Goal: Task Accomplishment & Management: Use online tool/utility

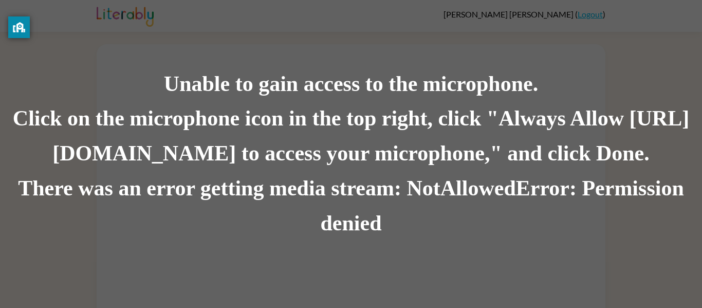
click at [390, 98] on div "Unable to gain access to the microphone." at bounding box center [351, 84] width 702 height 35
click at [658, 83] on div "Unable to gain access to the microphone." at bounding box center [351, 84] width 702 height 35
click at [534, 135] on div "Click on the microphone icon in the top right, click "Always Allow [URL][DOMAIN…" at bounding box center [351, 137] width 702 height 70
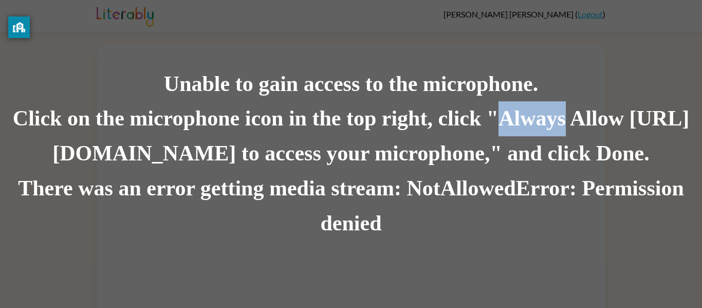
click at [576, 127] on div "Click on the microphone icon in the top right, click "Always Allow [URL][DOMAIN…" at bounding box center [351, 137] width 702 height 70
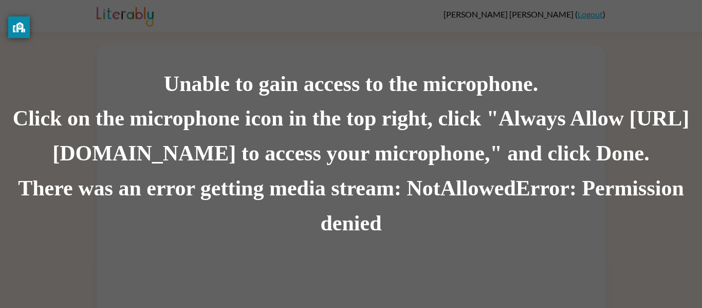
click at [504, 131] on div "Click on the microphone icon in the top right, click "Always Allow [URL][DOMAIN…" at bounding box center [351, 137] width 702 height 70
click at [496, 120] on div "Click on the microphone icon in the top right, click "Always Allow [URL][DOMAIN…" at bounding box center [351, 137] width 702 height 70
click at [518, 179] on div "There was an error getting media stream: NotAllowedError: Permission denied" at bounding box center [351, 206] width 702 height 70
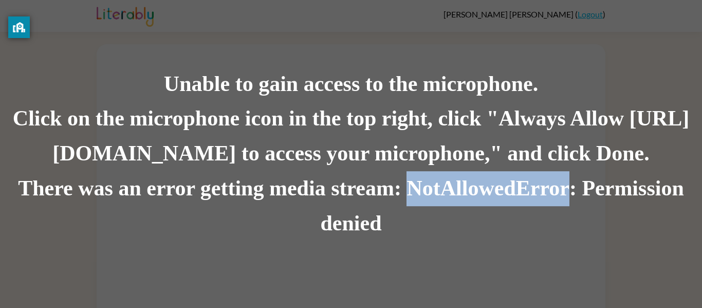
click at [518, 179] on div "There was an error getting media stream: NotAllowedError: Permission denied" at bounding box center [351, 206] width 702 height 70
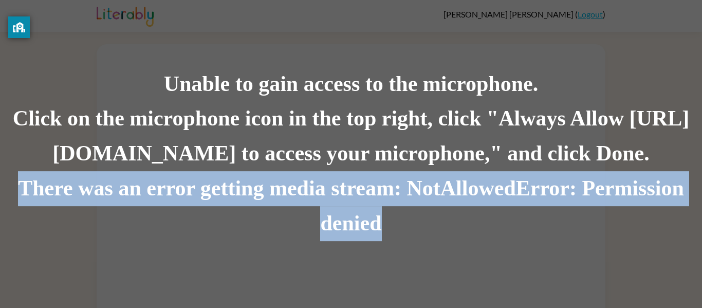
click at [518, 179] on div "There was an error getting media stream: NotAllowedError: Permission denied" at bounding box center [351, 206] width 702 height 70
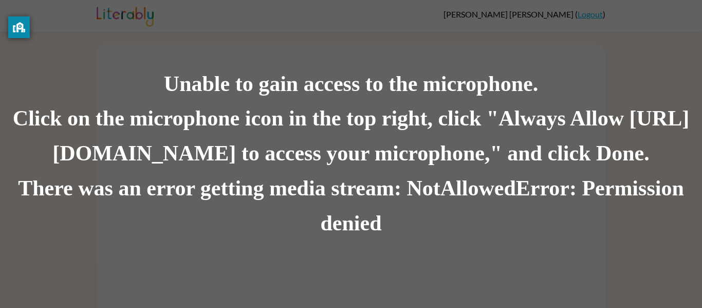
click at [578, 189] on div "There was an error getting media stream: NotAllowedError: Permission denied" at bounding box center [351, 206] width 702 height 70
click at [16, 192] on div "There was an error getting media stream: NotAllowedError: Permission denied" at bounding box center [351, 206] width 702 height 70
click at [16, 193] on div "There was an error getting media stream: NotAllowedError: Permission denied" at bounding box center [351, 206] width 702 height 70
click at [664, 202] on div "There was an error getting media stream: NotAllowedError: Permission denied" at bounding box center [351, 206] width 702 height 70
click at [247, 121] on div "Click on the microphone icon in the top right, click "Always Allow [URL][DOMAIN…" at bounding box center [351, 137] width 702 height 70
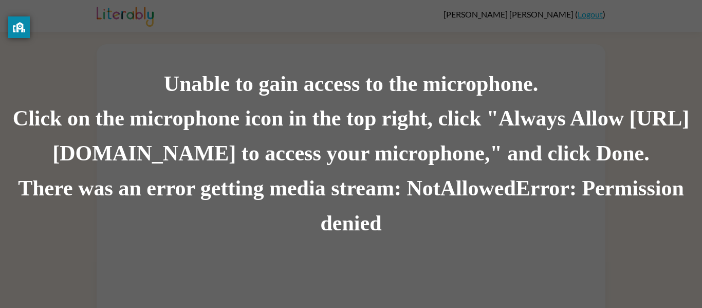
click at [245, 129] on div "Click on the microphone icon in the top right, click "Always Allow [URL][DOMAIN…" at bounding box center [351, 137] width 702 height 70
click at [119, 160] on div "Click on the microphone icon in the top right, click "Always Allow [URL][DOMAIN…" at bounding box center [351, 137] width 702 height 70
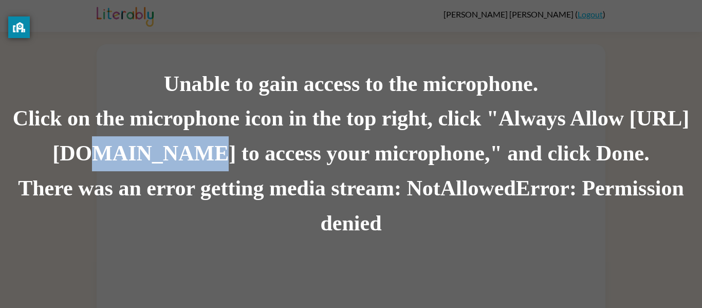
click at [119, 160] on div "Click on the microphone icon in the top right, click "Always Allow [URL][DOMAIN…" at bounding box center [351, 137] width 702 height 70
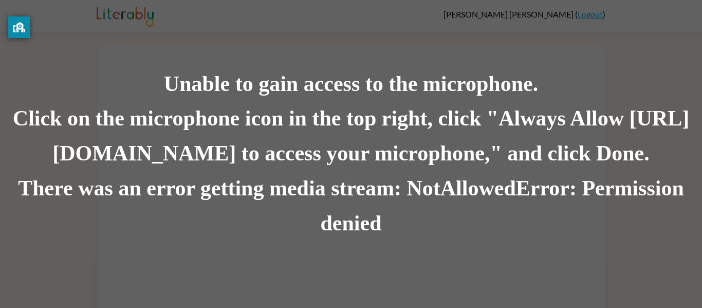
click at [224, 162] on div "Click on the microphone icon in the top right, click "Always Allow [URL][DOMAIN…" at bounding box center [351, 137] width 702 height 70
click at [224, 158] on div "Click on the microphone icon in the top right, click "Always Allow [URL][DOMAIN…" at bounding box center [351, 137] width 702 height 70
click at [403, 140] on div "Click on the microphone icon in the top right, click "Always Allow [URL][DOMAIN…" at bounding box center [351, 137] width 702 height 70
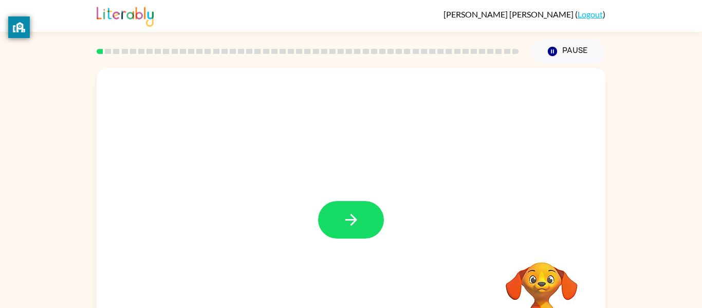
click at [36, 144] on div "Your browser must support playing .mp4 files to use Literably. Please try using…" at bounding box center [351, 212] width 702 height 298
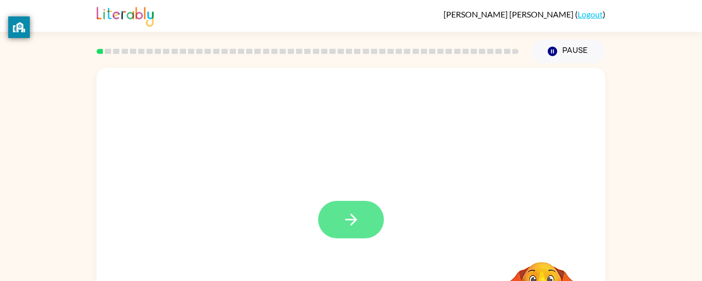
click at [368, 208] on button "button" at bounding box center [351, 219] width 66 height 37
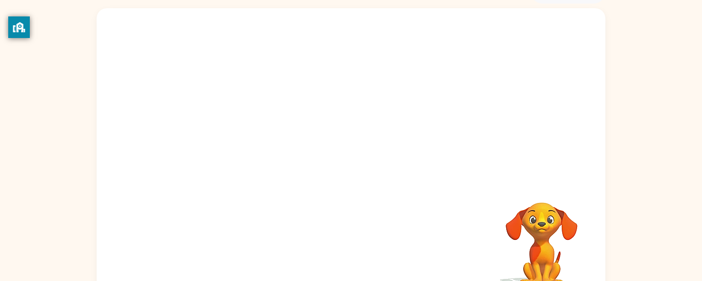
scroll to position [62, 0]
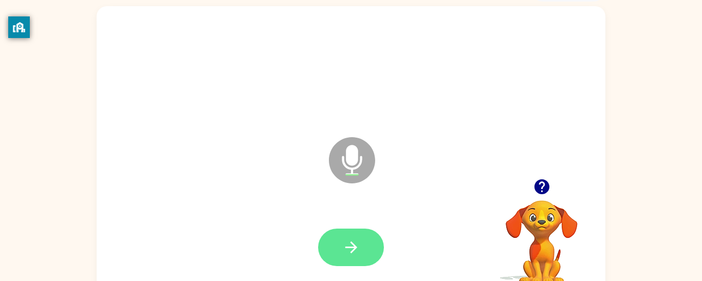
click at [362, 257] on button "button" at bounding box center [351, 247] width 66 height 37
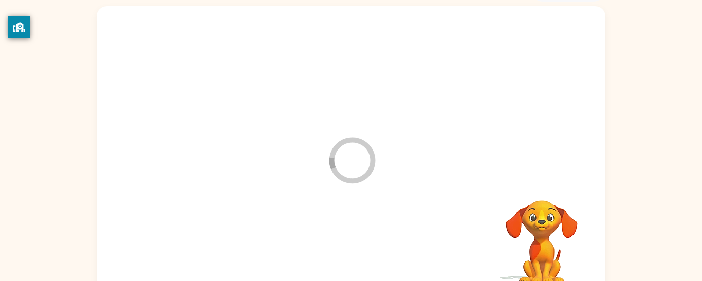
click at [362, 242] on div at bounding box center [351, 247] width 488 height 84
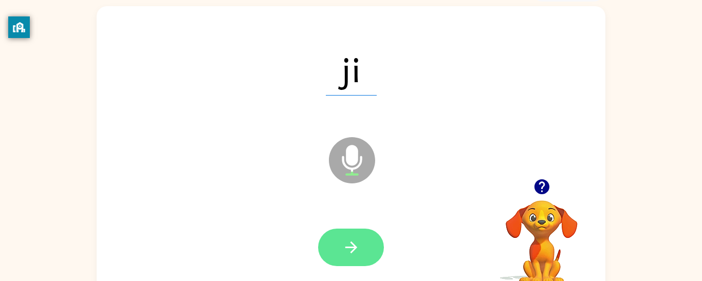
click at [352, 246] on icon "button" at bounding box center [351, 247] width 18 height 18
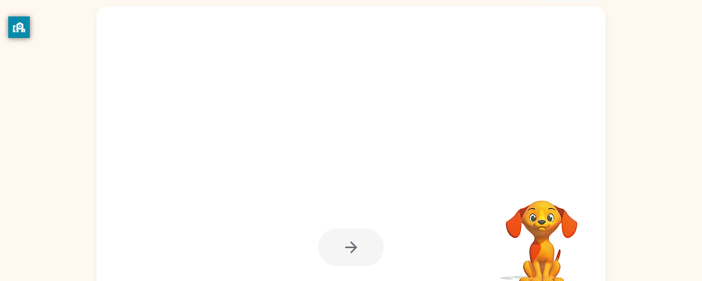
click at [358, 238] on div at bounding box center [351, 247] width 66 height 37
click at [353, 247] on div at bounding box center [351, 247] width 66 height 37
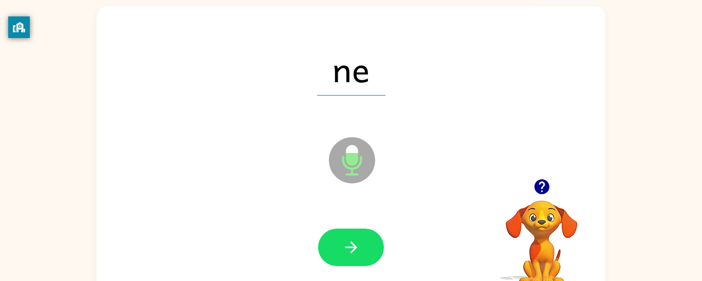
scroll to position [63, 0]
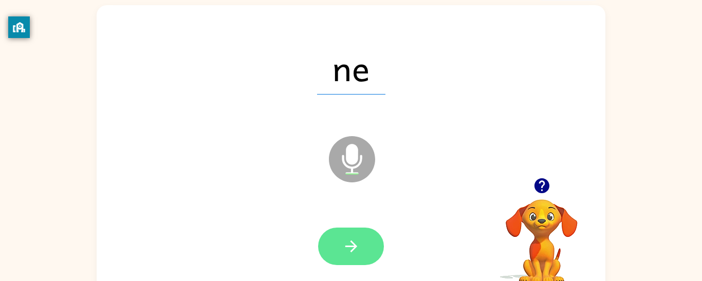
click at [339, 241] on button "button" at bounding box center [351, 246] width 66 height 37
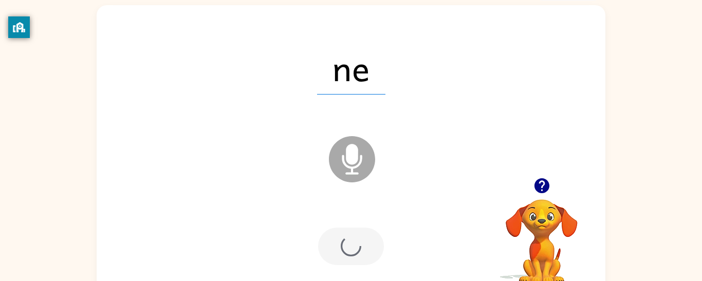
click at [334, 218] on div at bounding box center [351, 246] width 488 height 84
click at [339, 236] on div at bounding box center [351, 246] width 66 height 37
click at [355, 250] on div at bounding box center [351, 246] width 66 height 37
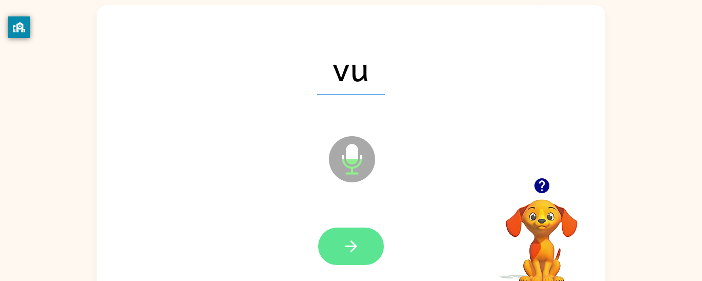
click at [365, 245] on button "button" at bounding box center [351, 246] width 66 height 37
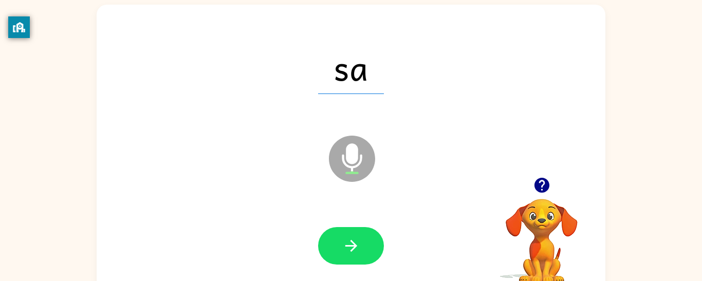
scroll to position [66, 0]
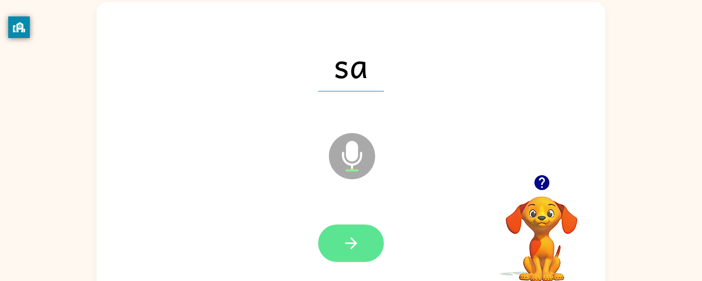
click at [340, 230] on button "button" at bounding box center [351, 242] width 66 height 37
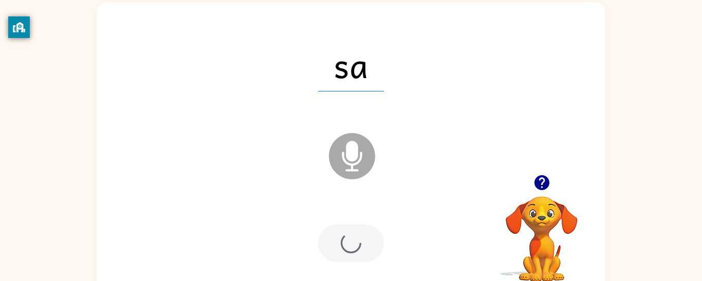
click at [363, 254] on div at bounding box center [351, 242] width 66 height 37
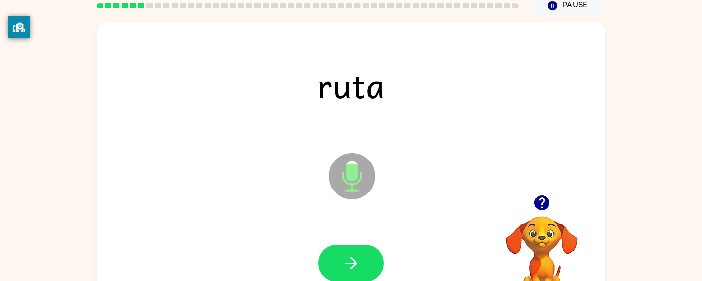
scroll to position [43, 0]
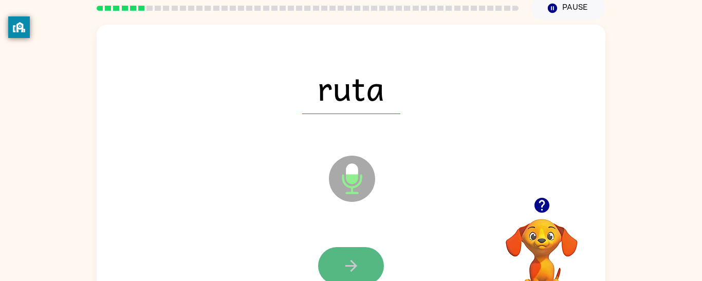
click at [346, 272] on icon "button" at bounding box center [351, 266] width 18 height 18
click at [362, 271] on div at bounding box center [351, 265] width 66 height 37
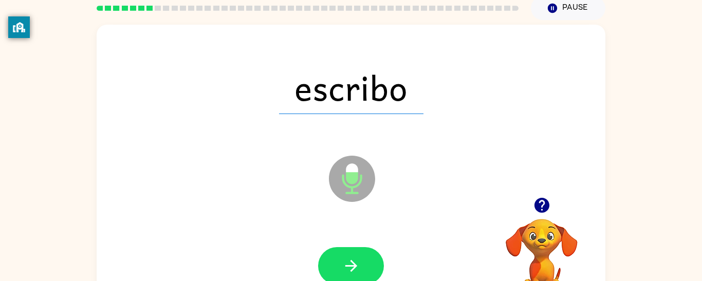
scroll to position [39, 0]
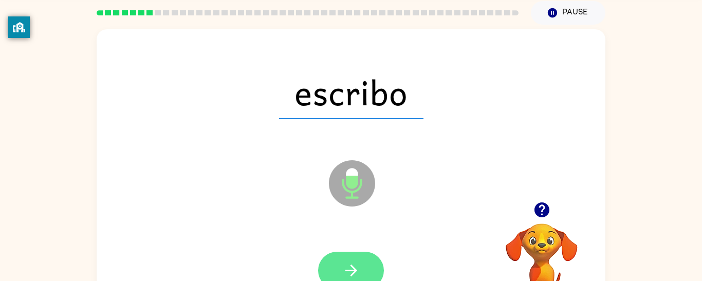
click at [363, 265] on button "button" at bounding box center [351, 270] width 66 height 37
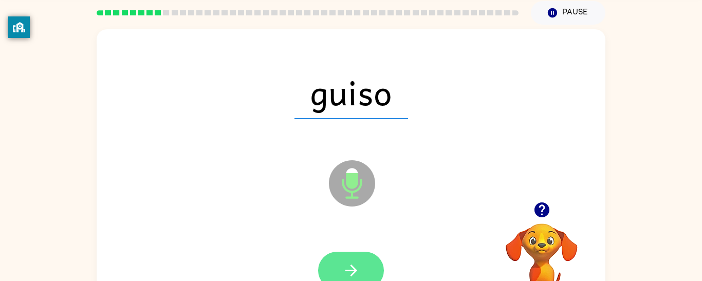
click at [358, 253] on button "button" at bounding box center [351, 270] width 66 height 37
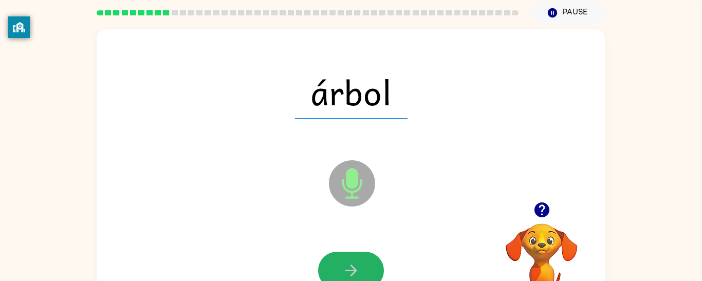
click at [351, 263] on icon "button" at bounding box center [351, 270] width 18 height 18
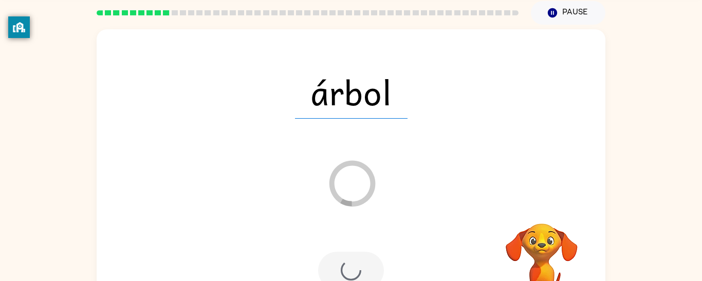
click at [351, 263] on div at bounding box center [351, 270] width 66 height 37
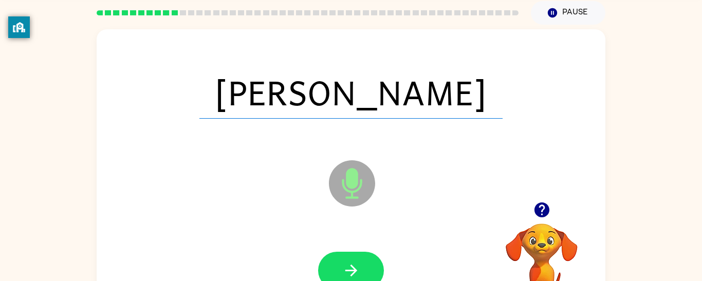
click at [351, 263] on icon "button" at bounding box center [351, 270] width 18 height 18
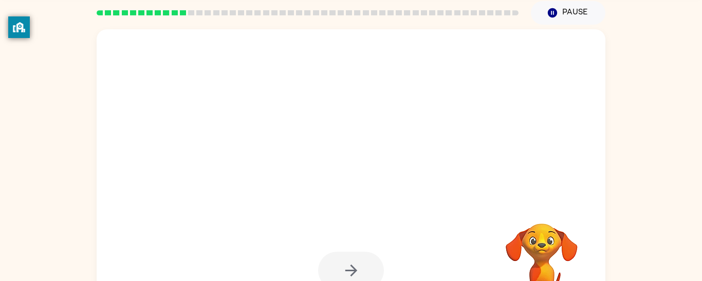
click at [351, 263] on div at bounding box center [351, 270] width 66 height 37
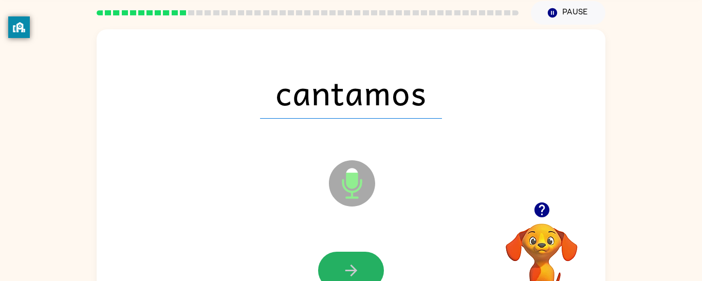
click at [351, 263] on icon "button" at bounding box center [351, 270] width 18 height 18
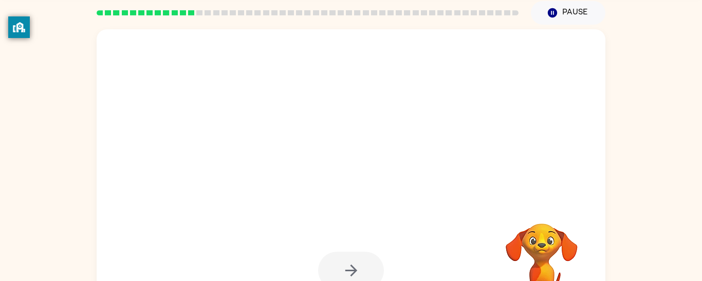
click at [351, 263] on div at bounding box center [351, 270] width 66 height 37
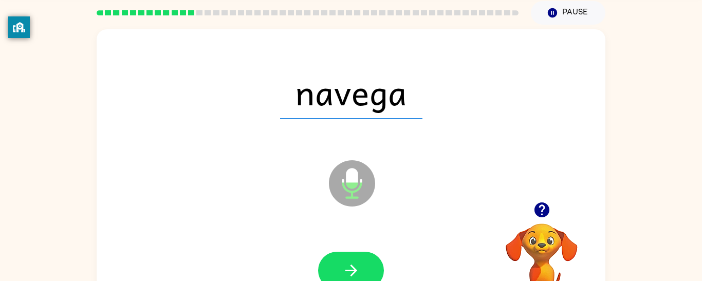
click at [351, 263] on icon "button" at bounding box center [351, 270] width 18 height 18
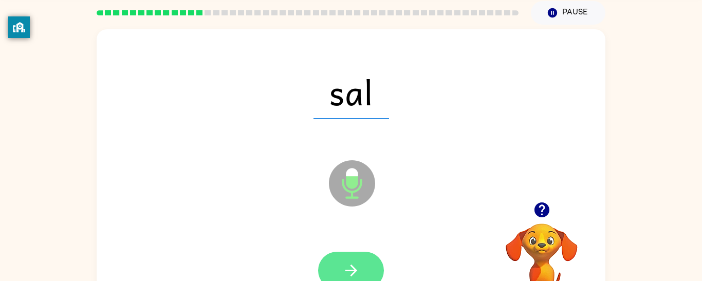
click at [350, 266] on icon "button" at bounding box center [351, 271] width 12 height 12
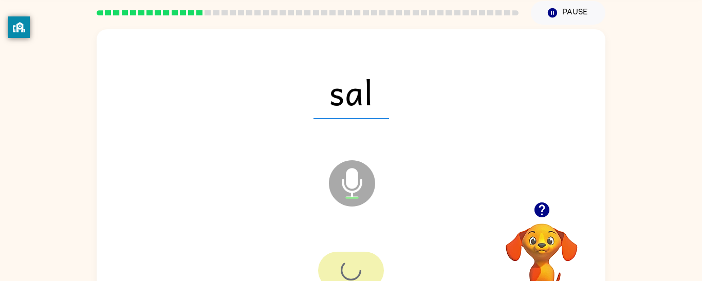
click at [350, 266] on div at bounding box center [351, 270] width 66 height 37
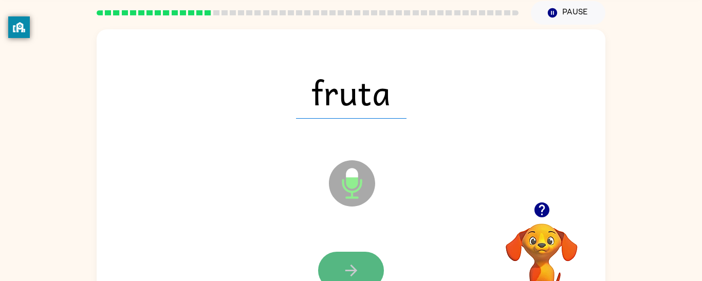
click at [350, 269] on icon "button" at bounding box center [351, 270] width 18 height 18
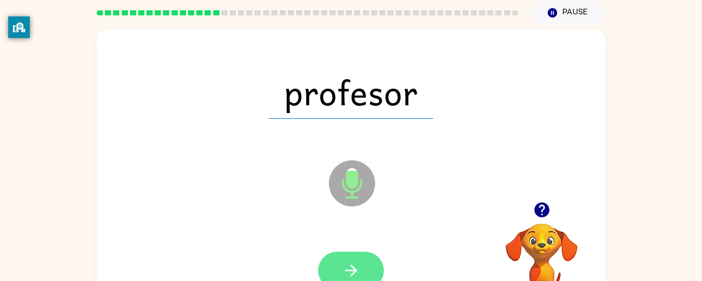
click at [350, 264] on icon "button" at bounding box center [351, 270] width 18 height 18
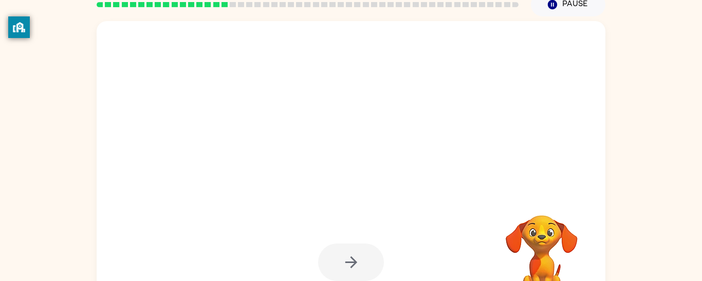
scroll to position [44, 0]
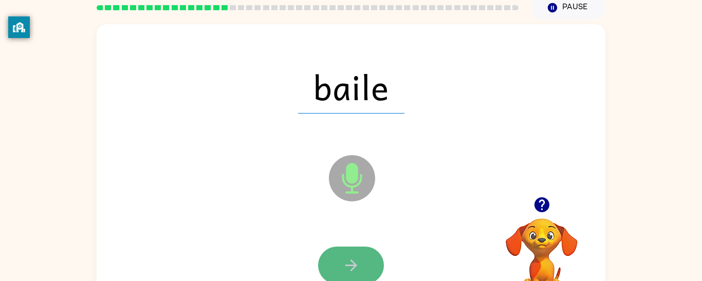
click at [349, 259] on icon "button" at bounding box center [351, 265] width 18 height 18
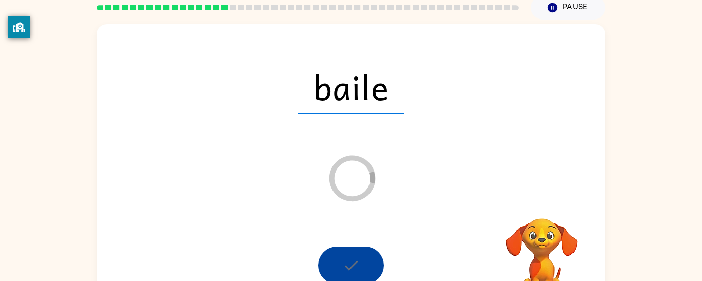
click at [339, 265] on div at bounding box center [351, 265] width 66 height 37
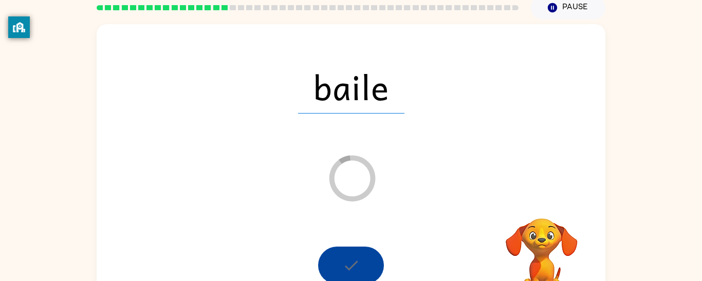
click at [339, 265] on div at bounding box center [351, 265] width 66 height 37
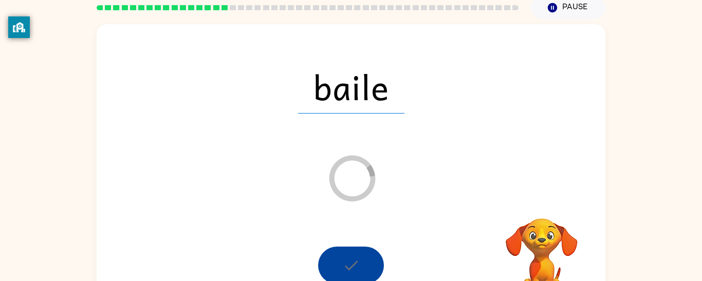
click at [339, 265] on div at bounding box center [351, 265] width 66 height 37
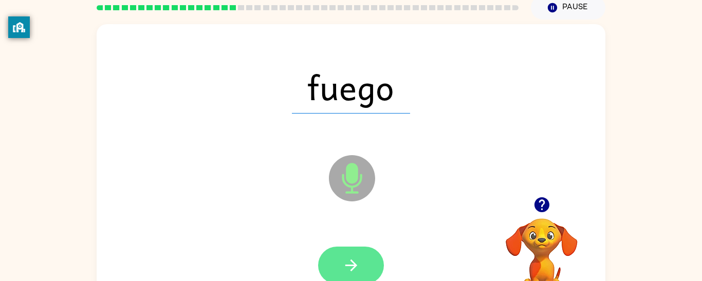
click at [358, 266] on icon "button" at bounding box center [351, 265] width 18 height 18
click at [358, 266] on div at bounding box center [351, 265] width 66 height 37
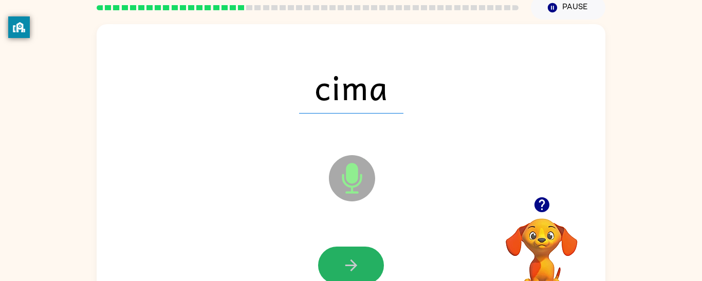
click at [358, 266] on icon "button" at bounding box center [351, 265] width 18 height 18
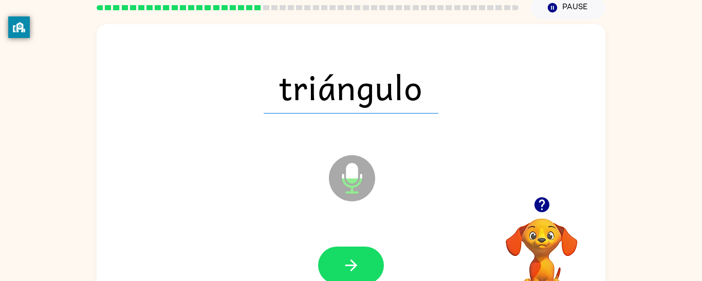
click at [358, 266] on icon "button" at bounding box center [351, 265] width 18 height 18
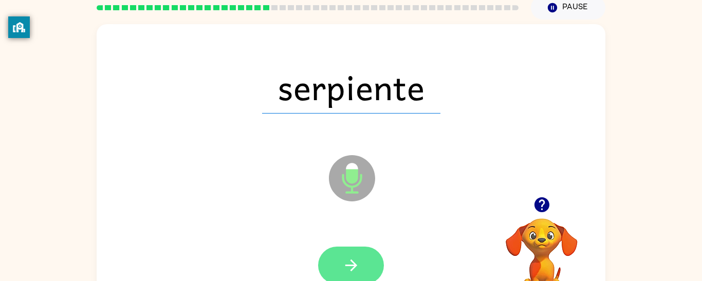
click at [351, 257] on icon "button" at bounding box center [351, 265] width 18 height 18
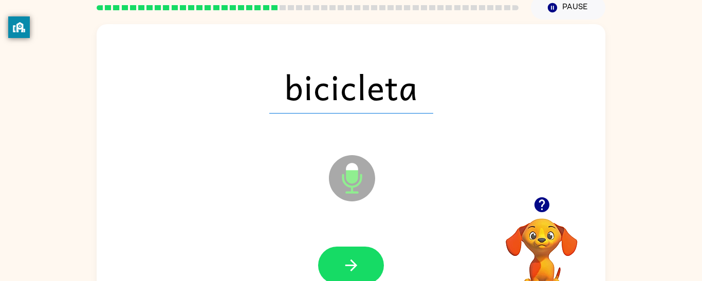
click at [351, 257] on icon "button" at bounding box center [351, 265] width 18 height 18
click at [351, 257] on div at bounding box center [351, 265] width 66 height 37
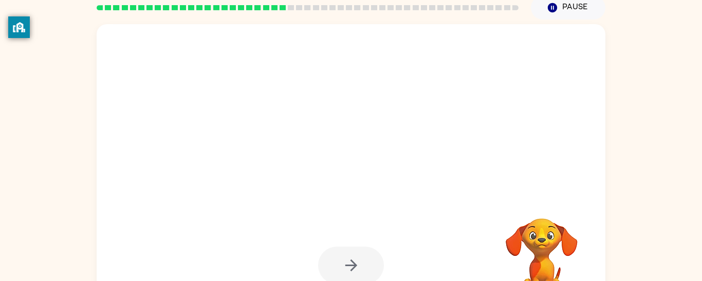
click at [351, 257] on div at bounding box center [351, 265] width 66 height 37
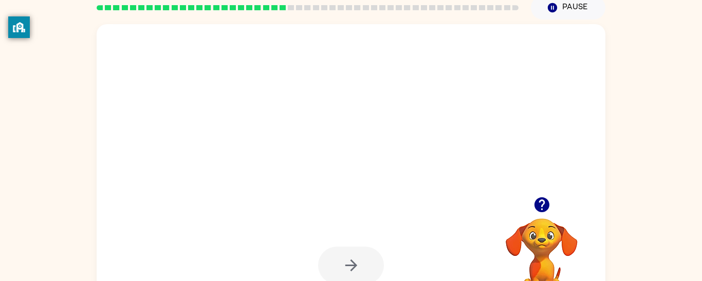
click at [351, 257] on div at bounding box center [351, 265] width 66 height 37
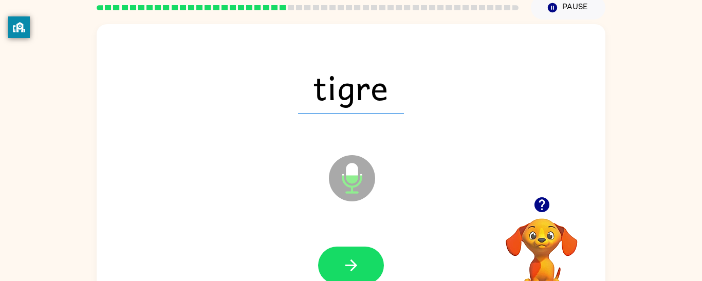
click at [351, 257] on icon "button" at bounding box center [351, 265] width 18 height 18
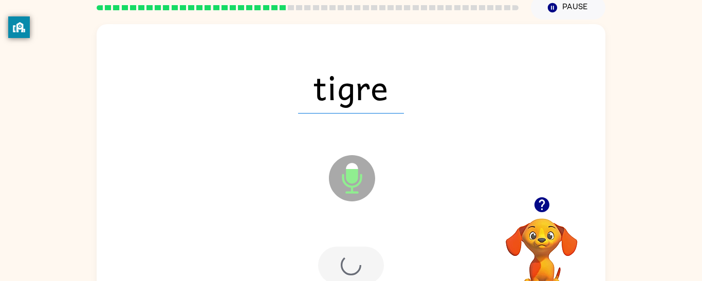
click at [351, 257] on div at bounding box center [351, 265] width 66 height 37
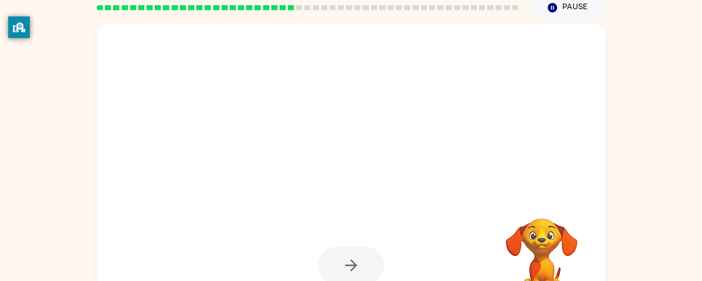
click at [351, 257] on div at bounding box center [351, 265] width 66 height 37
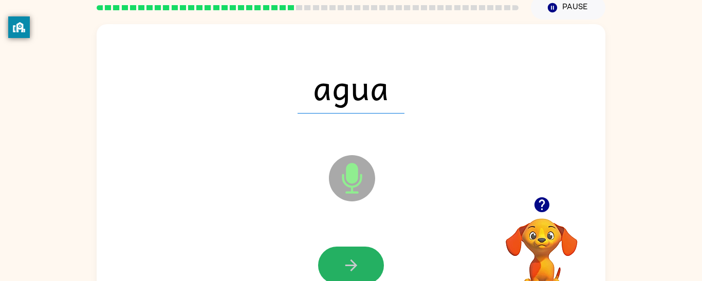
click at [351, 257] on icon "button" at bounding box center [351, 265] width 18 height 18
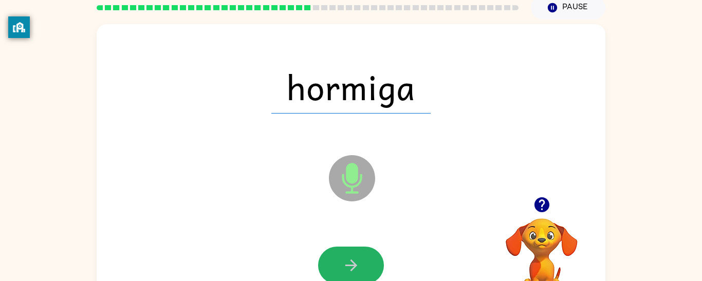
click at [351, 257] on icon "button" at bounding box center [351, 265] width 18 height 18
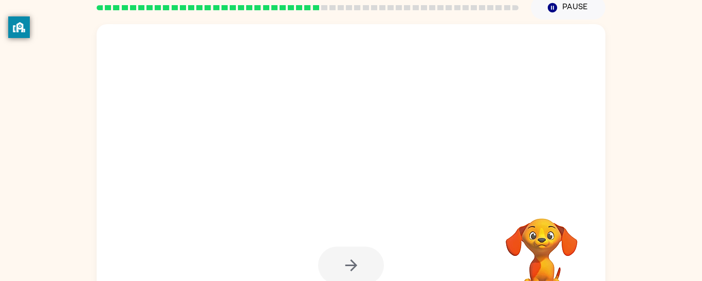
click at [351, 257] on div at bounding box center [351, 265] width 66 height 37
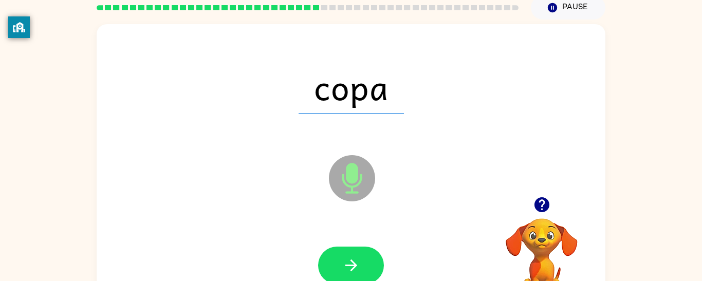
click at [351, 257] on icon "button" at bounding box center [351, 265] width 18 height 18
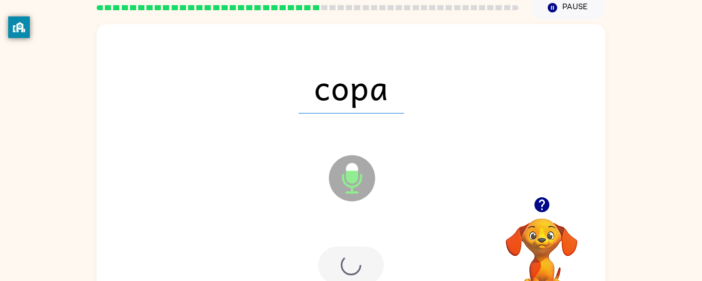
click at [351, 257] on div at bounding box center [351, 265] width 66 height 37
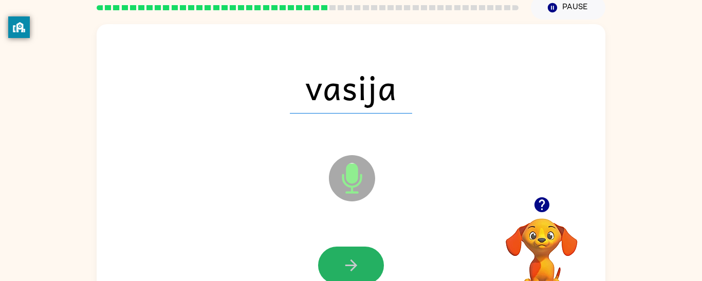
click at [351, 257] on icon "button" at bounding box center [351, 265] width 18 height 18
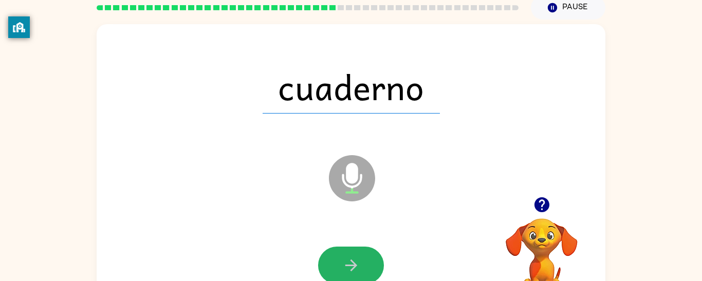
click at [350, 257] on icon "button" at bounding box center [351, 265] width 18 height 18
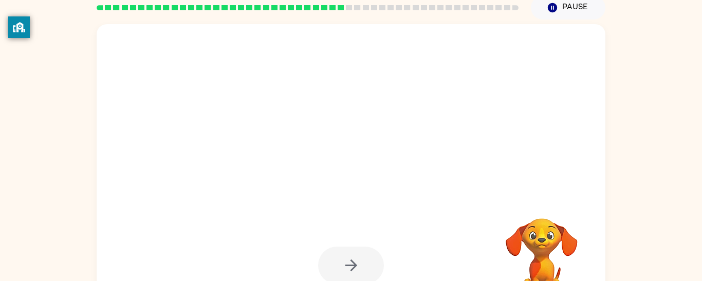
click at [350, 257] on div at bounding box center [351, 265] width 66 height 37
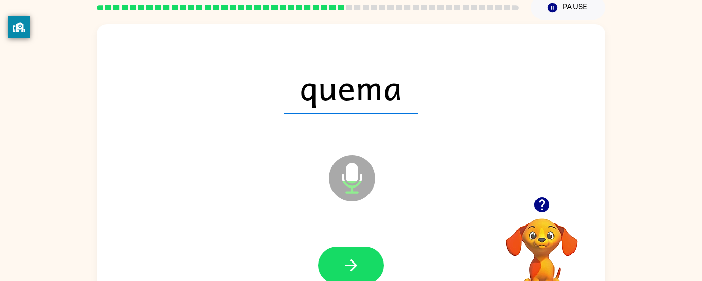
click at [350, 257] on icon "button" at bounding box center [351, 265] width 18 height 18
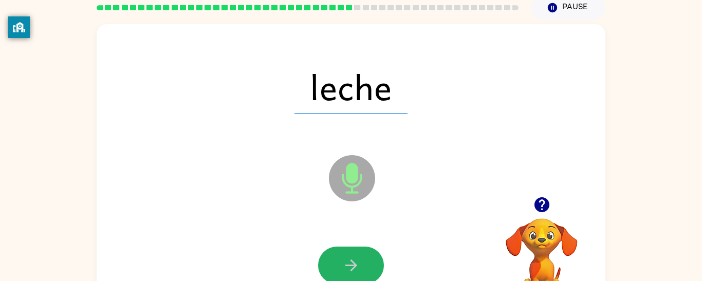
click at [350, 257] on icon "button" at bounding box center [351, 265] width 18 height 18
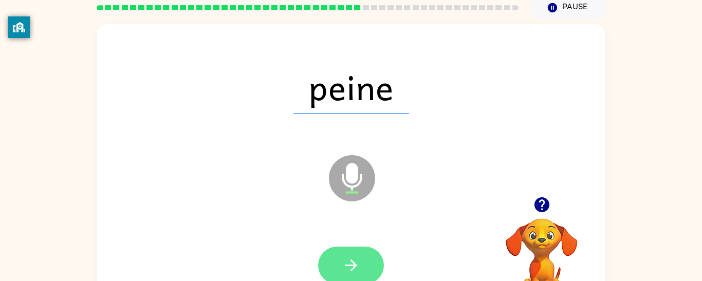
click at [356, 260] on icon "button" at bounding box center [351, 265] width 18 height 18
click at [356, 260] on div at bounding box center [351, 265] width 66 height 37
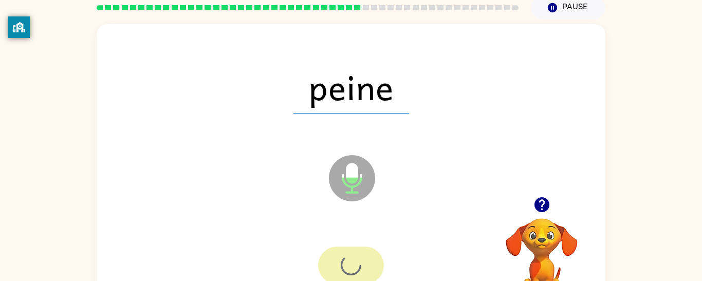
click at [356, 260] on div at bounding box center [351, 265] width 66 height 37
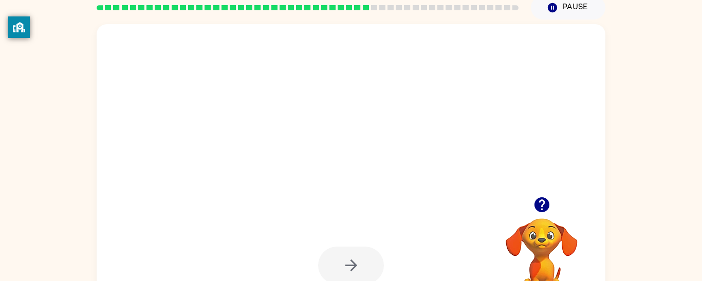
click at [356, 260] on icon "button" at bounding box center [351, 265] width 18 height 18
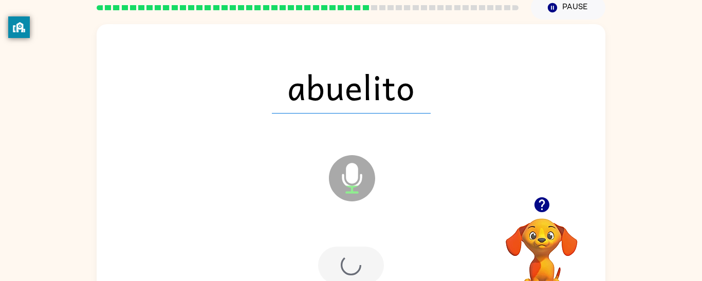
click at [356, 260] on div at bounding box center [351, 265] width 66 height 37
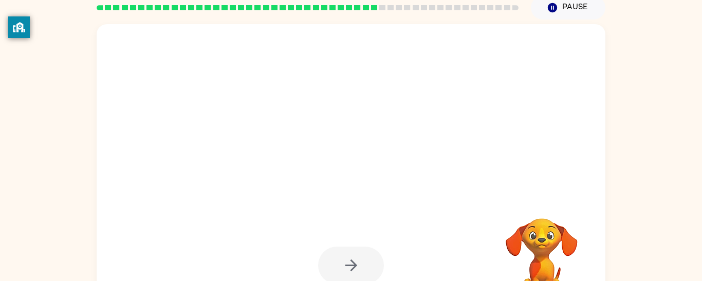
click at [356, 260] on div at bounding box center [351, 265] width 66 height 37
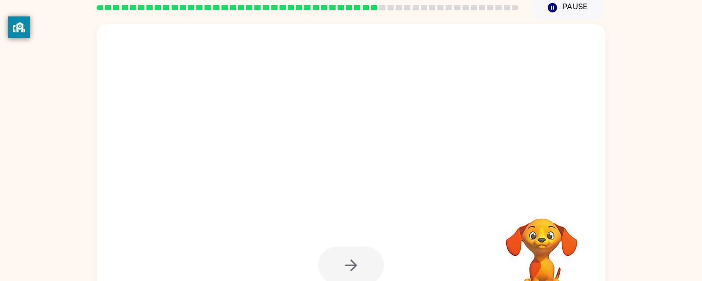
click at [356, 260] on div at bounding box center [351, 265] width 66 height 37
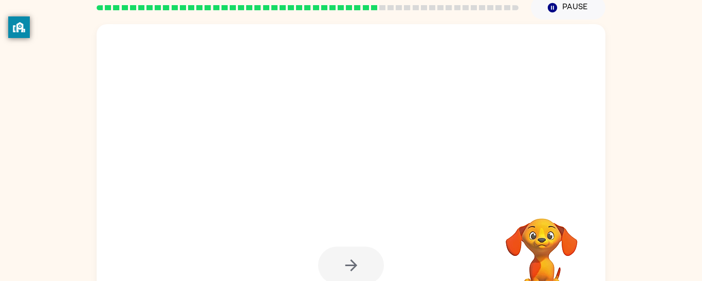
click at [356, 260] on div at bounding box center [351, 265] width 66 height 37
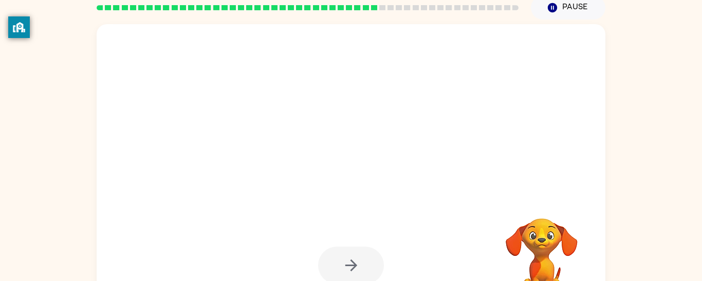
click at [356, 260] on div at bounding box center [351, 265] width 66 height 37
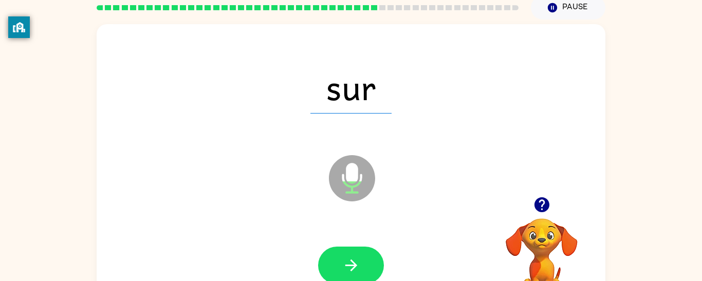
click at [356, 260] on icon "button" at bounding box center [351, 265] width 18 height 18
click at [356, 260] on div at bounding box center [351, 265] width 66 height 37
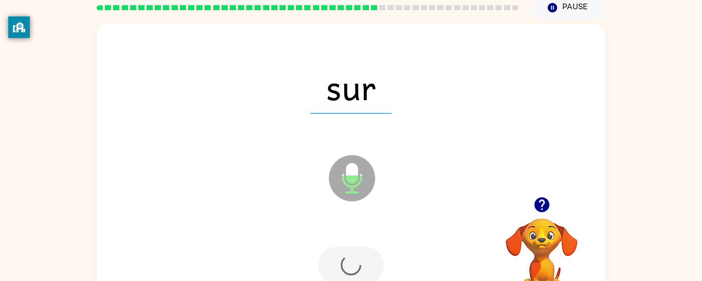
click at [356, 260] on div at bounding box center [351, 265] width 66 height 37
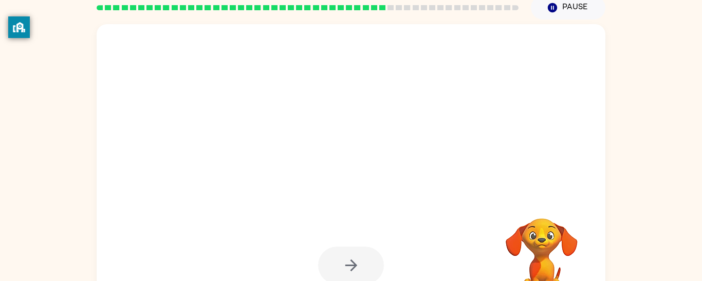
click at [356, 260] on div at bounding box center [351, 265] width 66 height 37
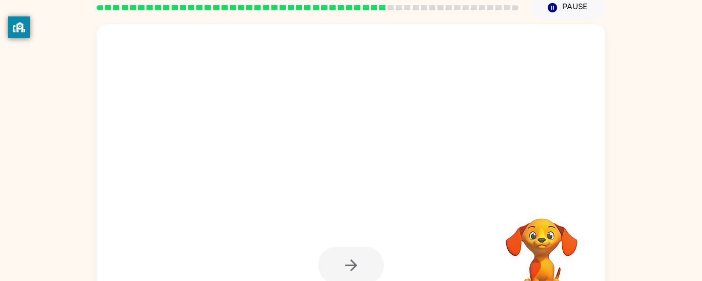
click at [356, 260] on div at bounding box center [351, 265] width 66 height 37
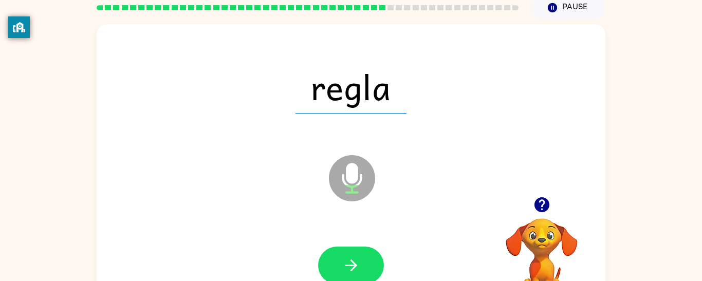
click at [356, 260] on icon "button" at bounding box center [351, 265] width 18 height 18
click at [356, 260] on div at bounding box center [351, 265] width 66 height 37
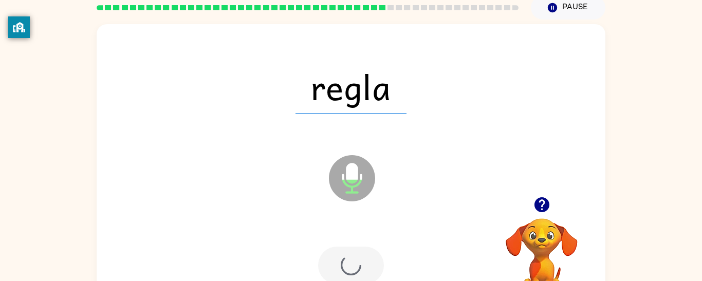
click at [356, 260] on div at bounding box center [351, 265] width 66 height 37
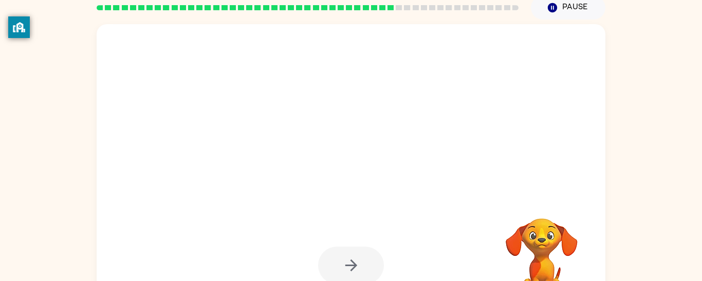
click at [356, 260] on div at bounding box center [351, 265] width 66 height 37
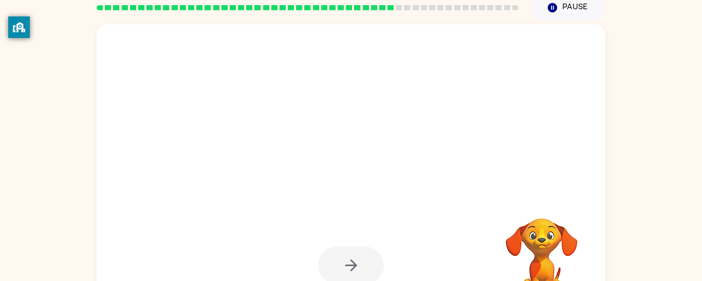
click at [356, 260] on div at bounding box center [351, 265] width 66 height 37
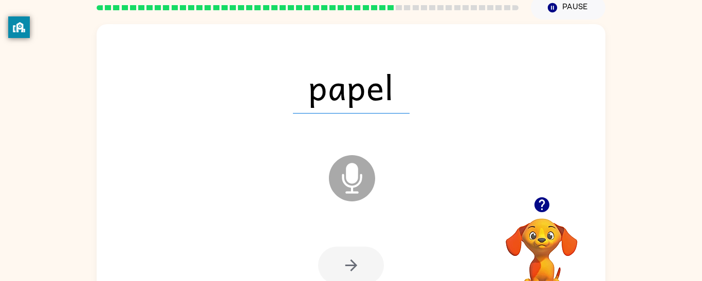
click at [356, 260] on div at bounding box center [351, 265] width 66 height 37
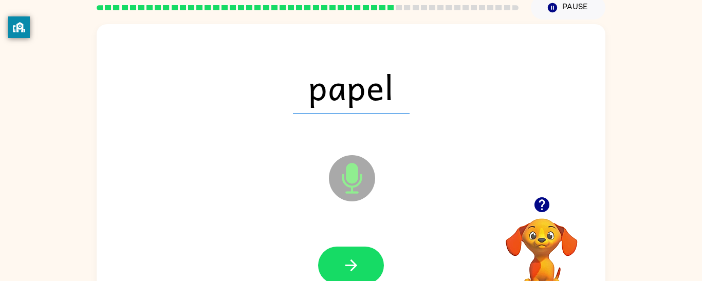
click at [356, 260] on icon "button" at bounding box center [351, 265] width 18 height 18
click at [356, 260] on div at bounding box center [351, 265] width 66 height 37
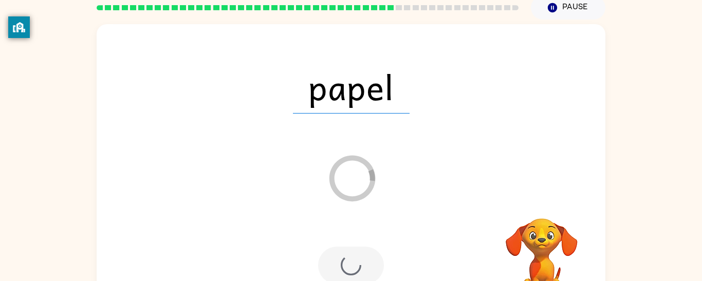
click at [356, 260] on div at bounding box center [351, 265] width 66 height 37
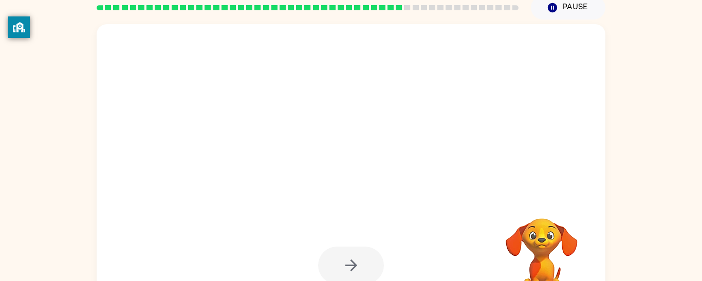
click at [356, 260] on div at bounding box center [351, 265] width 66 height 37
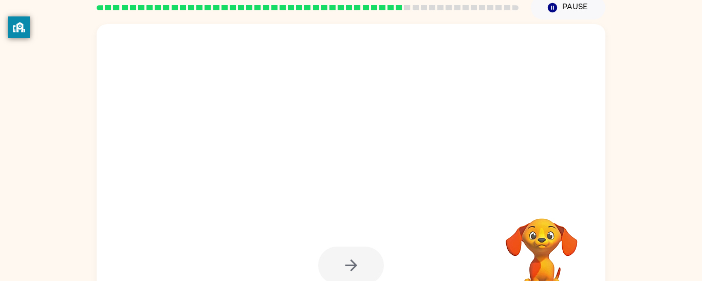
click at [356, 260] on div at bounding box center [351, 265] width 66 height 37
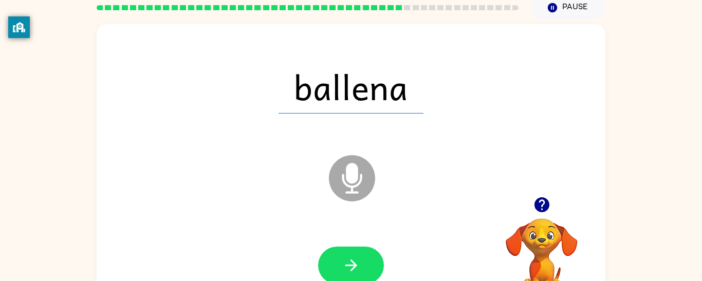
click at [356, 260] on icon "button" at bounding box center [351, 265] width 18 height 18
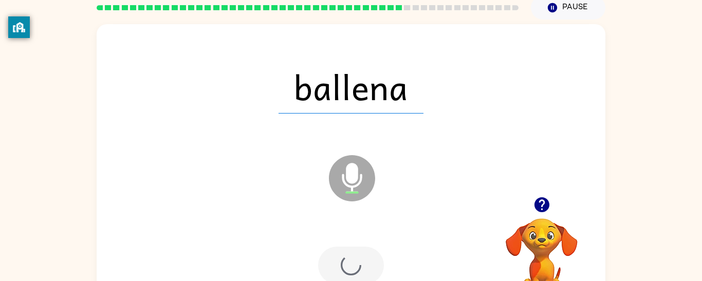
click at [356, 260] on div at bounding box center [351, 265] width 66 height 37
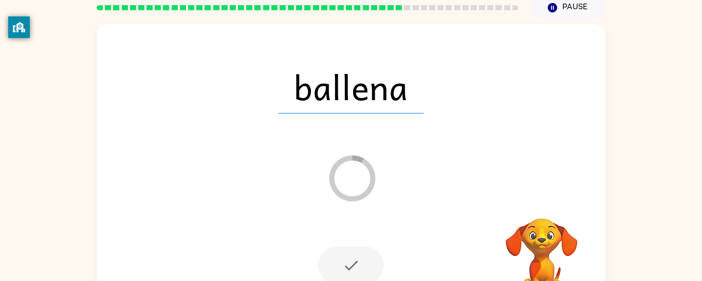
click at [356, 260] on div at bounding box center [351, 265] width 66 height 37
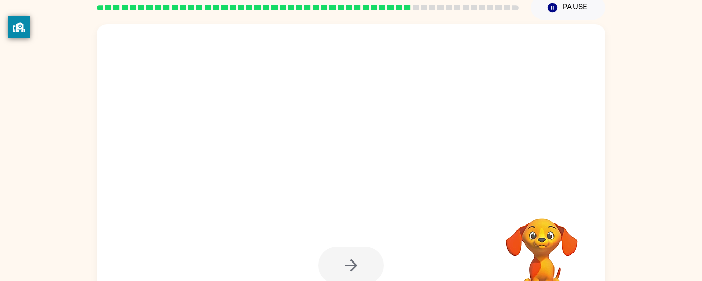
click at [356, 260] on div at bounding box center [351, 265] width 66 height 37
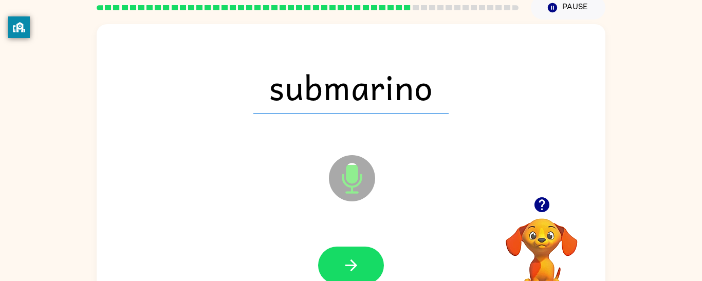
click at [356, 260] on icon "button" at bounding box center [351, 265] width 18 height 18
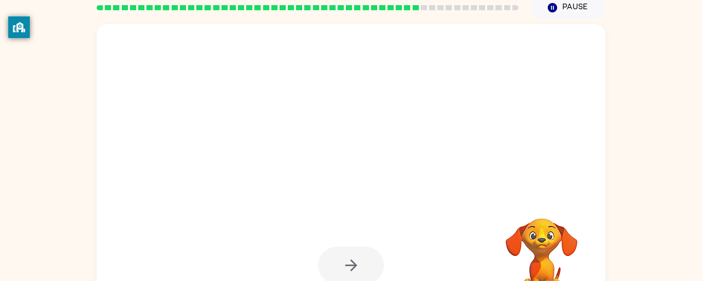
click at [356, 260] on div at bounding box center [351, 265] width 66 height 37
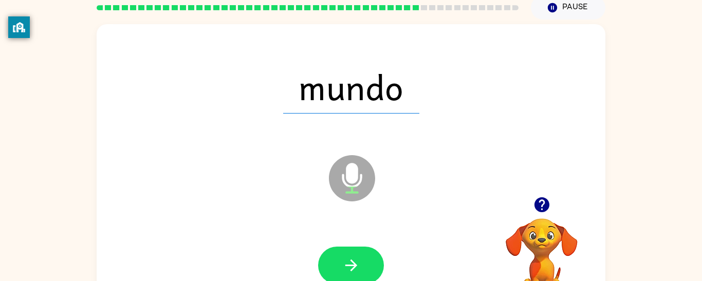
click at [356, 260] on icon "button" at bounding box center [351, 265] width 18 height 18
click at [356, 260] on div at bounding box center [351, 265] width 66 height 37
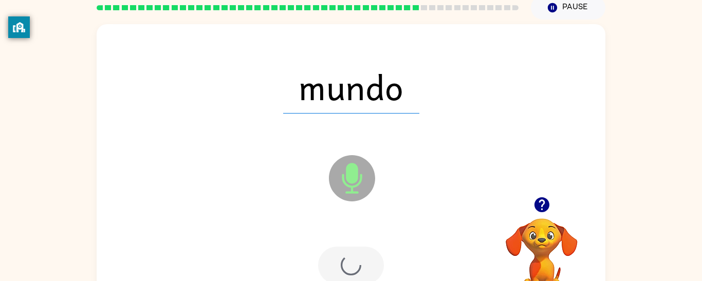
click at [356, 260] on div at bounding box center [351, 265] width 66 height 37
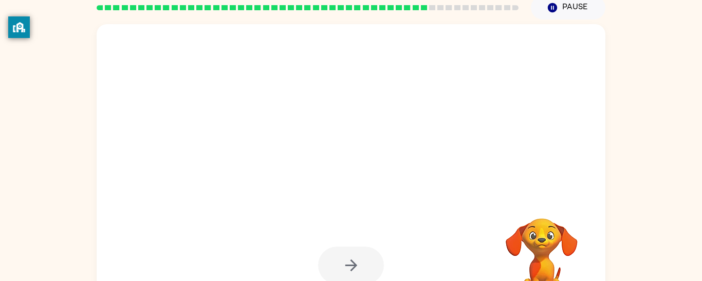
click at [356, 260] on div at bounding box center [351, 265] width 66 height 37
click at [356, 260] on icon "button" at bounding box center [351, 265] width 18 height 18
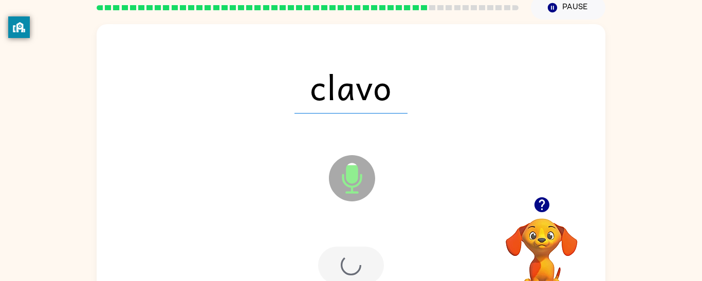
click at [356, 260] on div at bounding box center [351, 265] width 66 height 37
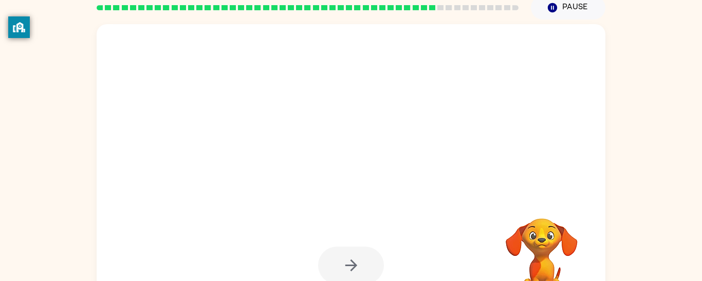
click at [356, 260] on div at bounding box center [351, 265] width 66 height 37
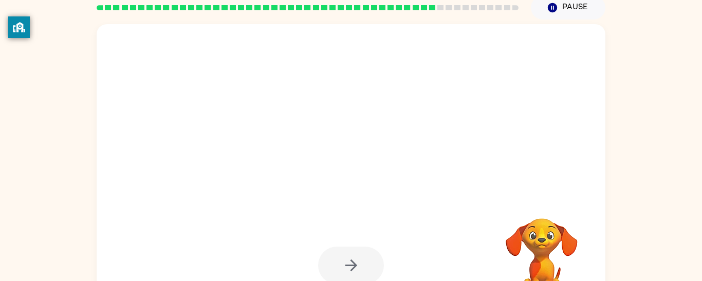
click at [356, 260] on div at bounding box center [351, 265] width 66 height 37
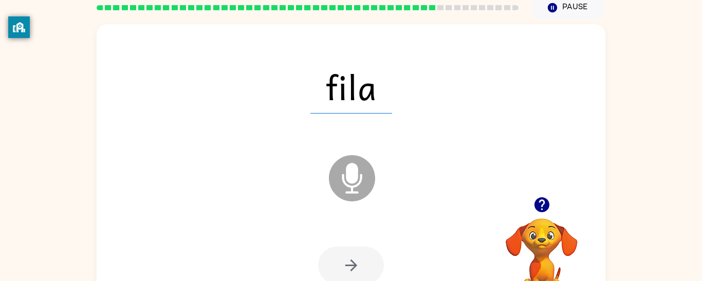
click at [356, 260] on icon "button" at bounding box center [351, 265] width 18 height 18
click at [356, 260] on div at bounding box center [351, 265] width 66 height 37
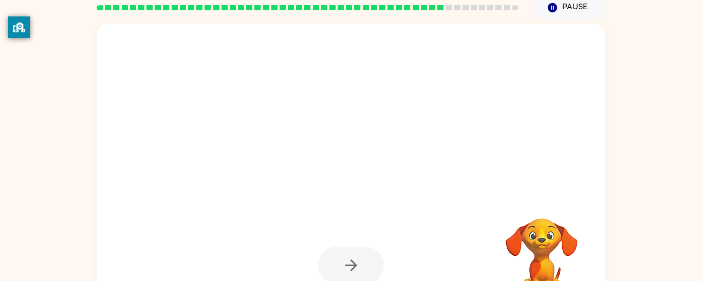
click at [356, 260] on div at bounding box center [351, 265] width 66 height 37
click at [358, 257] on div at bounding box center [351, 265] width 66 height 37
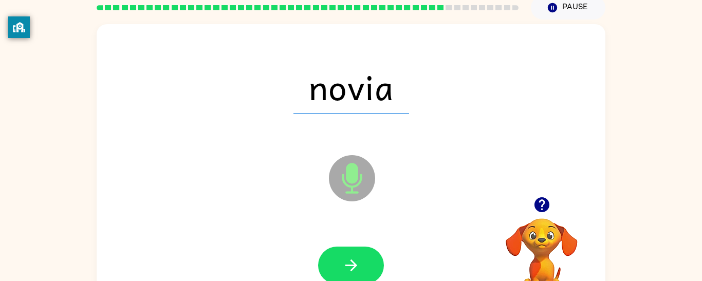
click at [358, 257] on icon "button" at bounding box center [351, 265] width 18 height 18
click at [358, 257] on div at bounding box center [351, 265] width 66 height 37
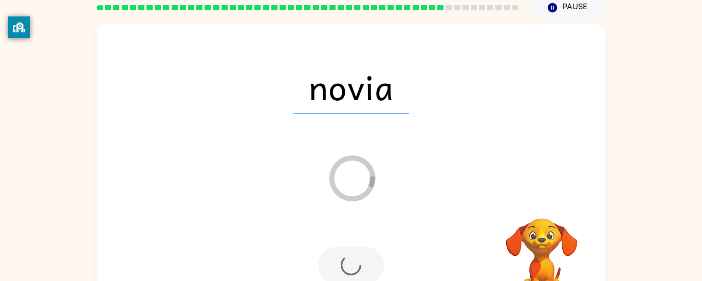
click at [358, 257] on div at bounding box center [351, 265] width 66 height 37
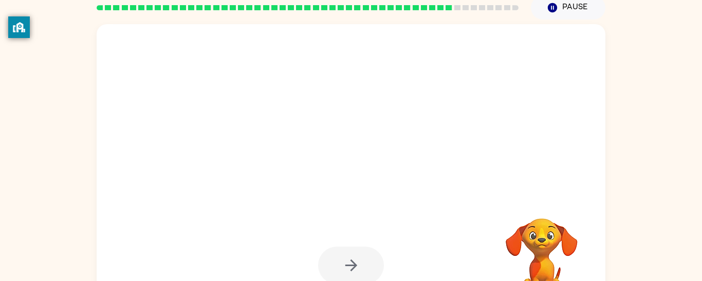
click at [358, 257] on div at bounding box center [351, 265] width 66 height 37
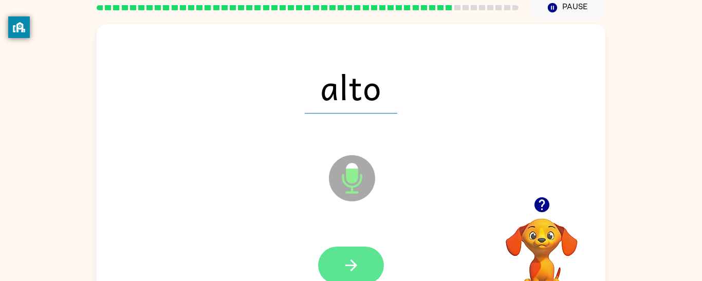
click at [359, 258] on icon "button" at bounding box center [351, 265] width 18 height 18
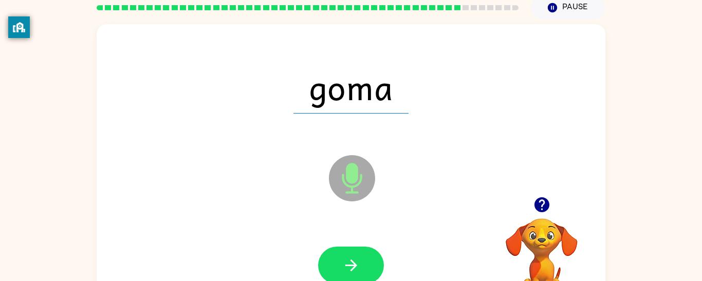
click at [360, 264] on button "button" at bounding box center [351, 265] width 66 height 37
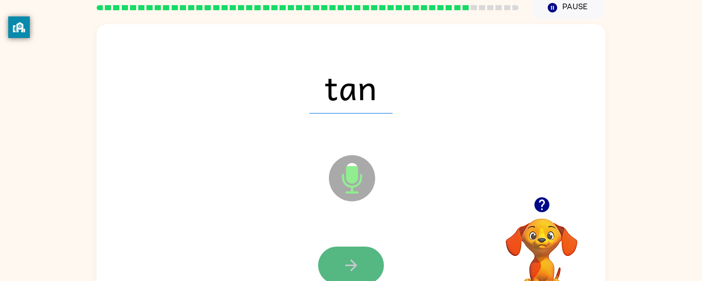
click at [361, 259] on button "button" at bounding box center [351, 265] width 66 height 37
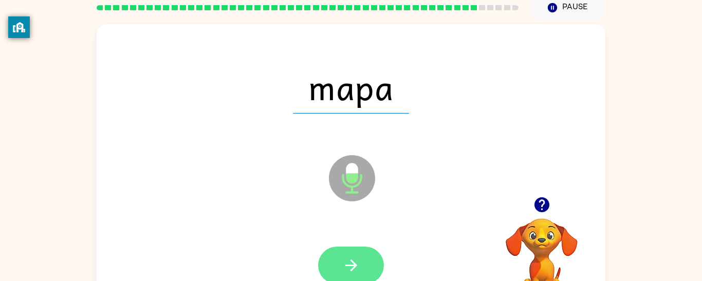
click at [348, 270] on icon "button" at bounding box center [351, 265] width 18 height 18
click at [348, 270] on div at bounding box center [351, 265] width 66 height 37
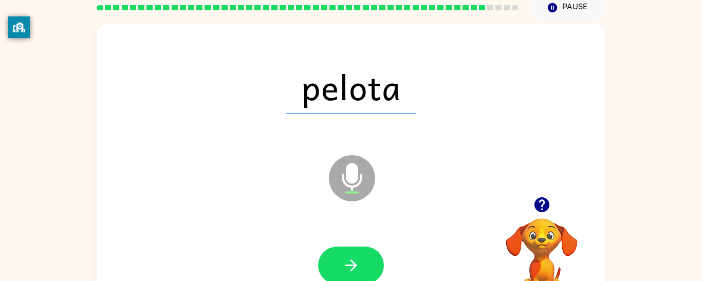
click at [348, 270] on icon "button" at bounding box center [351, 265] width 18 height 18
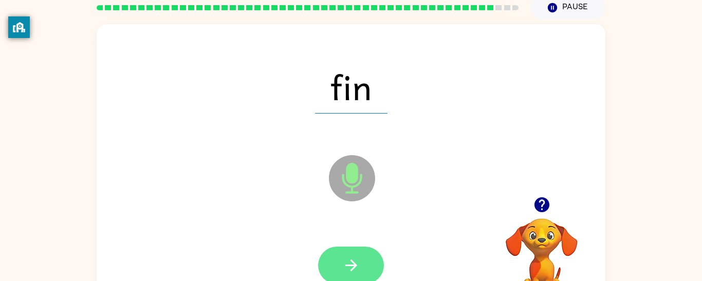
click at [349, 271] on icon "button" at bounding box center [351, 265] width 18 height 18
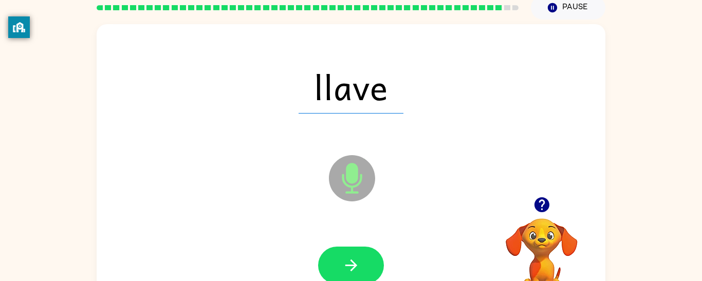
click at [364, 261] on button "button" at bounding box center [351, 265] width 66 height 37
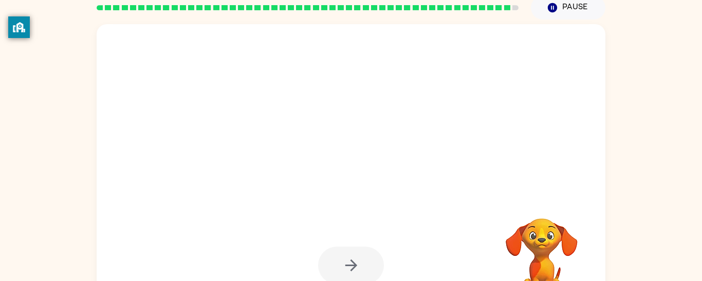
click at [364, 261] on div at bounding box center [351, 265] width 66 height 37
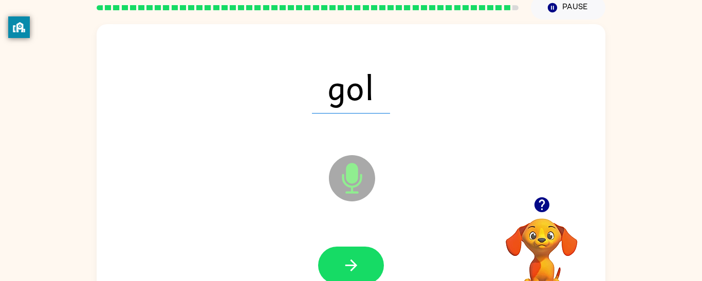
click at [364, 261] on button "button" at bounding box center [351, 265] width 66 height 37
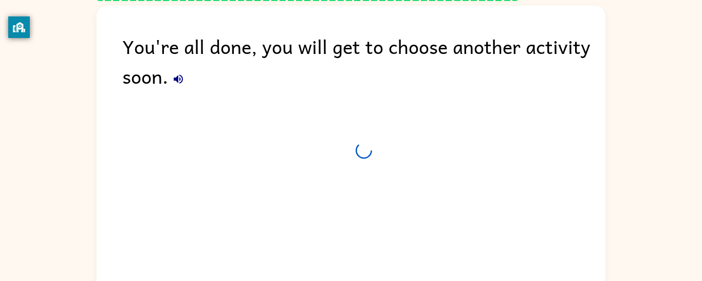
scroll to position [34, 0]
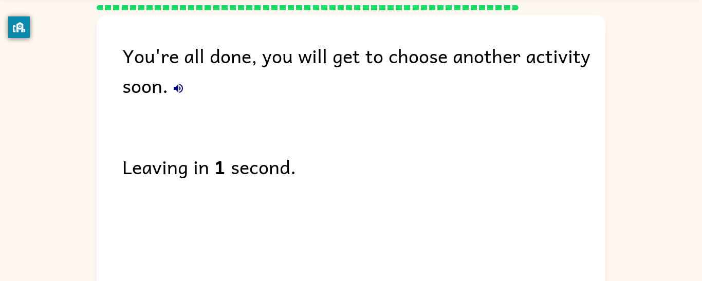
click at [364, 261] on div "You're all done, you will get to choose another activity soon. Leaving in 1 sec…" at bounding box center [351, 159] width 509 height 288
click at [181, 98] on button "button" at bounding box center [178, 88] width 21 height 21
